Goal: Information Seeking & Learning: Learn about a topic

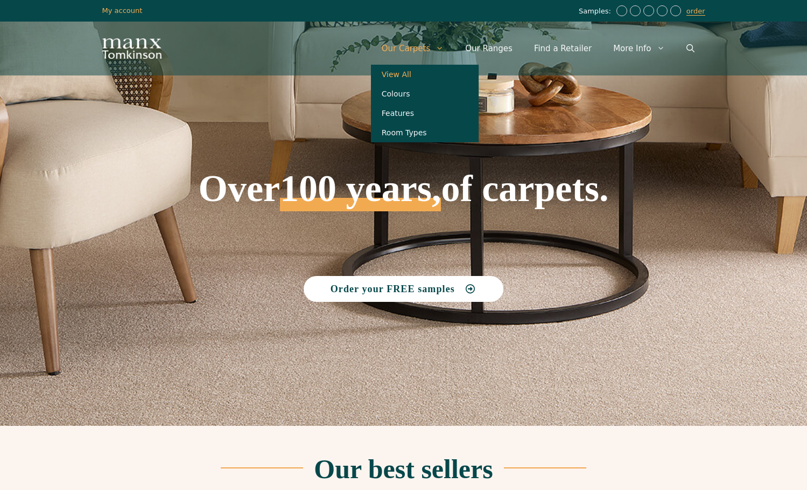
click at [424, 72] on link "View All" at bounding box center [425, 74] width 108 height 19
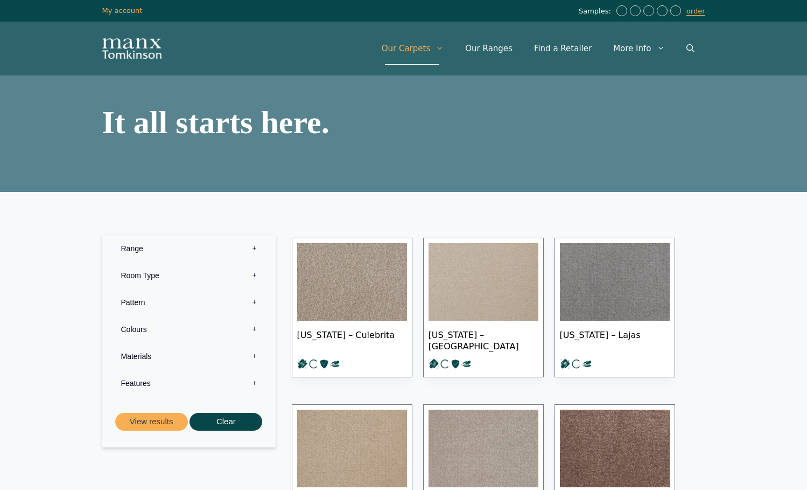
click at [347, 285] on img at bounding box center [352, 282] width 110 height 78
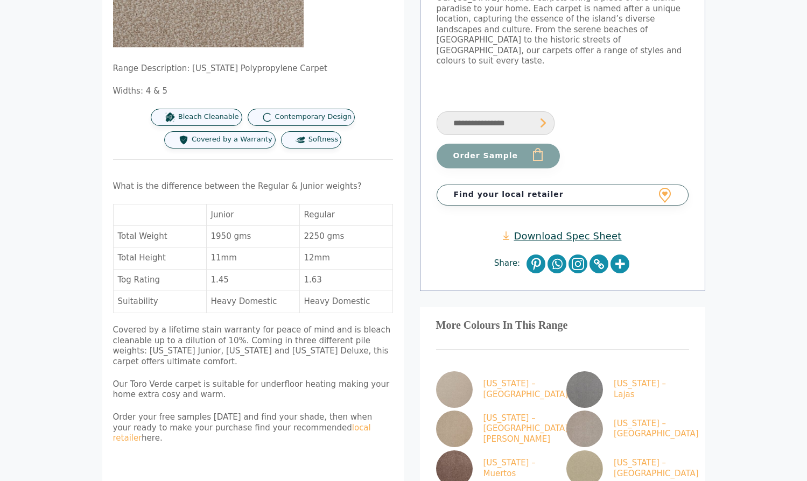
scroll to position [269, 0]
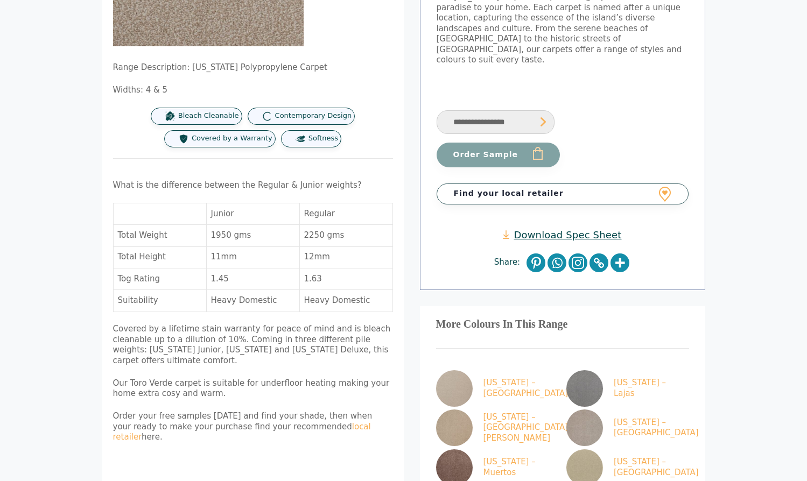
drag, startPoint x: 41, startPoint y: 213, endPoint x: 261, endPoint y: 434, distance: 311.5
click at [261, 434] on div "Range Description: [US_STATE] Polypropylene Carpet Widths: 4 & 5 Bleach Cleanab…" at bounding box center [253, 195] width 302 height 700
drag, startPoint x: 107, startPoint y: 205, endPoint x: 167, endPoint y: 426, distance: 228.8
click at [167, 426] on div "Range Description: [US_STATE] Polypropylene Carpet Widths: 4 & 5 Bleach Cleanab…" at bounding box center [253, 195] width 302 height 700
drag, startPoint x: 134, startPoint y: 204, endPoint x: 33, endPoint y: 199, distance: 100.3
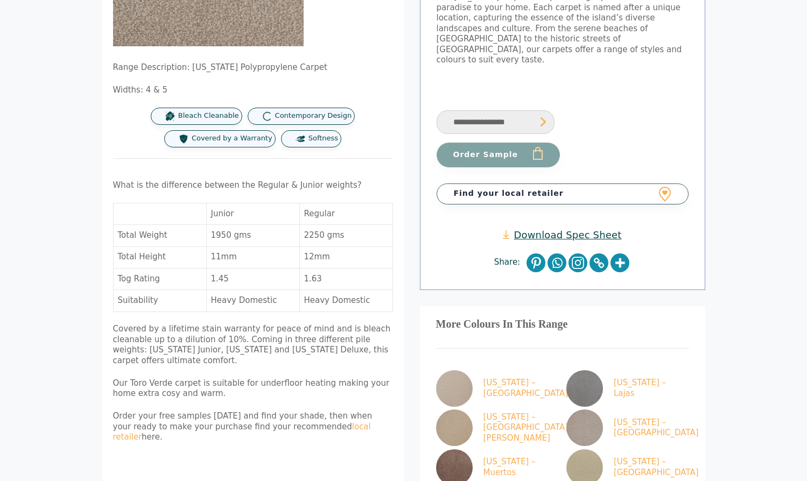
click at [33, 199] on body "Skip to content Samples: order My Account My account Menu Menu Our Carpets View…" at bounding box center [403, 237] width 807 height 1013
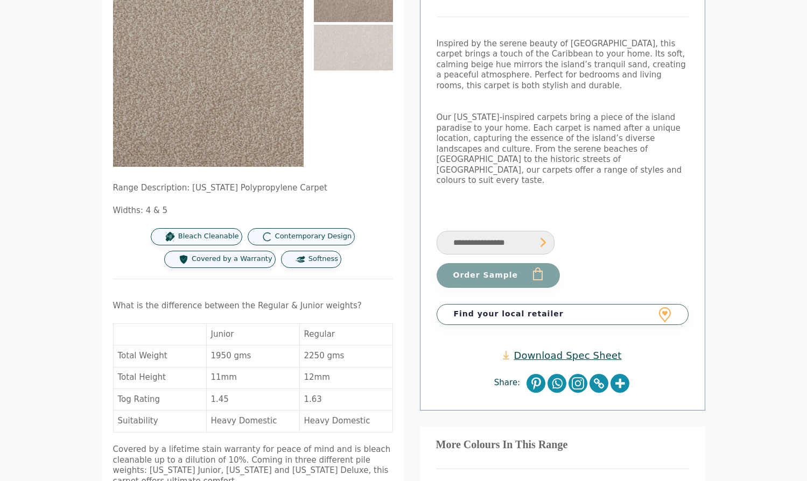
scroll to position [0, 0]
